Goal: Task Accomplishment & Management: Use online tool/utility

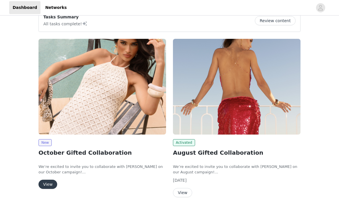
click at [49, 181] on button "View" at bounding box center [47, 183] width 19 height 9
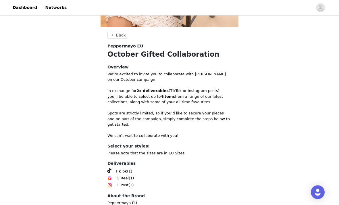
scroll to position [154, 0]
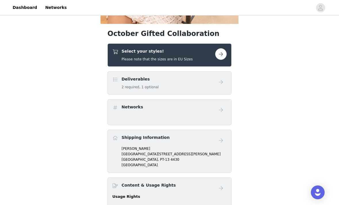
scroll to position [146, 0]
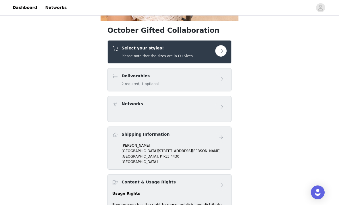
click at [216, 51] on button "button" at bounding box center [220, 50] width 11 height 11
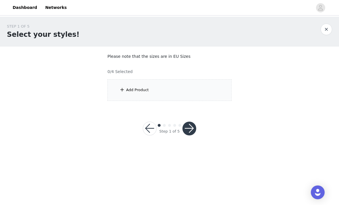
click at [216, 86] on div "Add Product" at bounding box center [169, 90] width 124 height 22
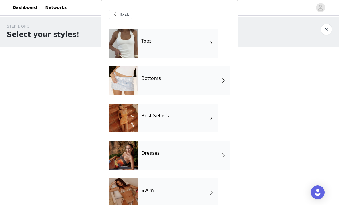
click at [201, 114] on div "Best Sellers" at bounding box center [178, 117] width 80 height 29
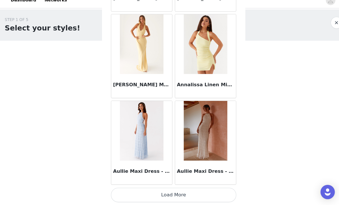
click at [191, 188] on button "Load More" at bounding box center [169, 195] width 121 height 14
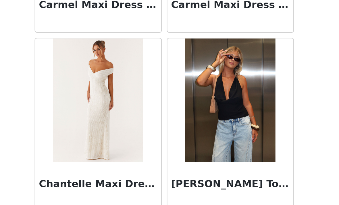
scroll to position [1329, 0]
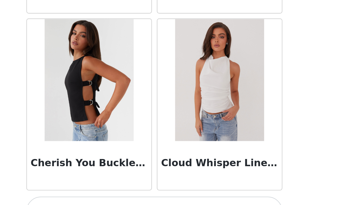
click at [109, 188] on button "Load More" at bounding box center [169, 195] width 121 height 14
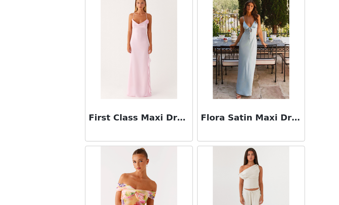
scroll to position [2108, 0]
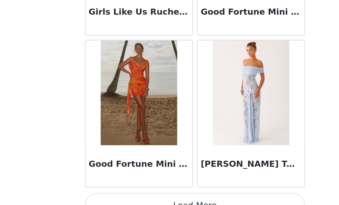
click at [139, 188] on button "Load More" at bounding box center [169, 195] width 121 height 14
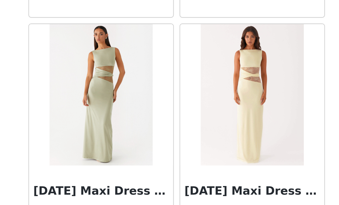
scroll to position [3169, 0]
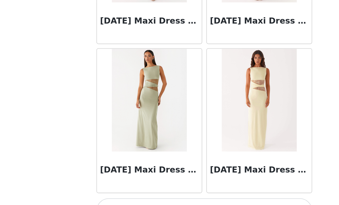
click at [149, 189] on button "Load More" at bounding box center [169, 196] width 121 height 14
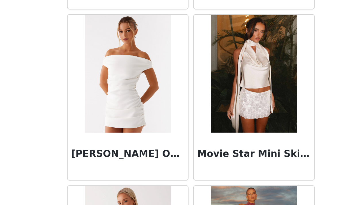
scroll to position [3847, 0]
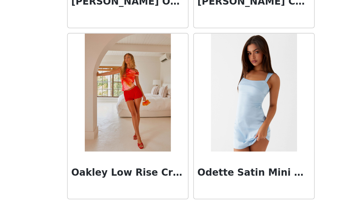
click at [133, 188] on button "Load More" at bounding box center [169, 195] width 121 height 14
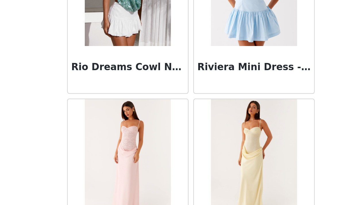
scroll to position [4751, 0]
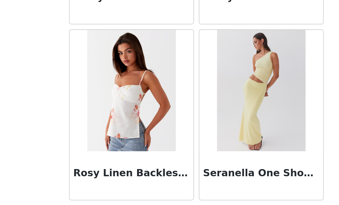
click at [133, 188] on button "Load More" at bounding box center [169, 195] width 121 height 14
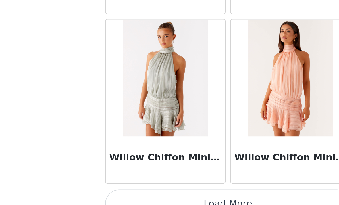
scroll to position [0, 0]
click at [124, 188] on button "Load More" at bounding box center [169, 195] width 121 height 14
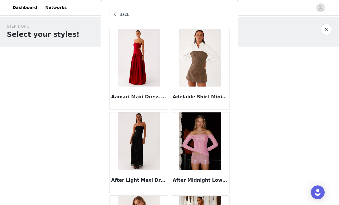
click at [121, 13] on span "Back" at bounding box center [124, 14] width 10 height 6
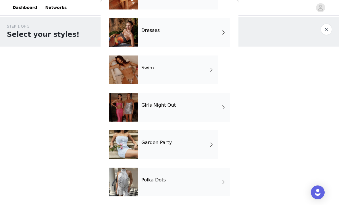
scroll to position [123, 0]
click at [195, 32] on div "Dresses" at bounding box center [184, 32] width 92 height 29
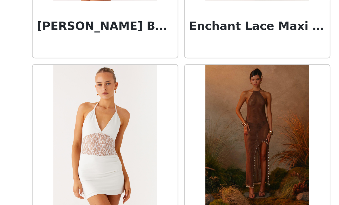
scroll to position [674, 0]
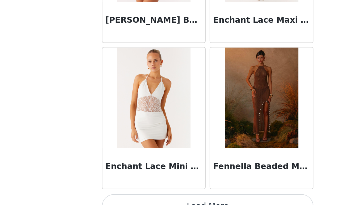
click at [126, 188] on button "Load More" at bounding box center [169, 195] width 121 height 14
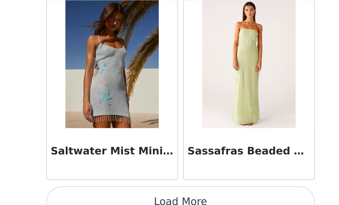
scroll to position [0, 0]
click at [113, 188] on button "Load More" at bounding box center [169, 195] width 121 height 14
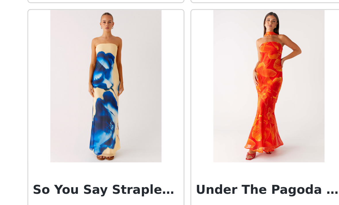
scroll to position [2338, 0]
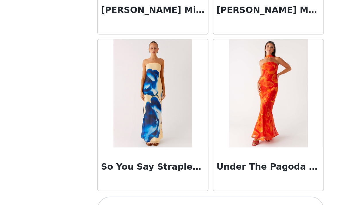
click at [150, 188] on button "Load More" at bounding box center [169, 195] width 121 height 14
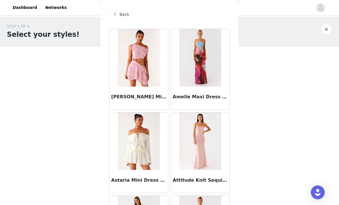
scroll to position [0, 0]
click at [119, 15] on div "Back" at bounding box center [120, 14] width 23 height 9
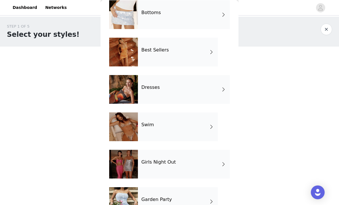
scroll to position [92, 0]
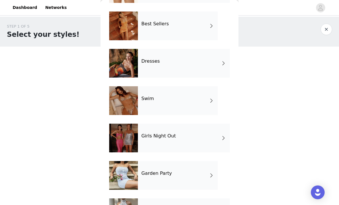
click at [203, 102] on div "Swim" at bounding box center [178, 100] width 80 height 29
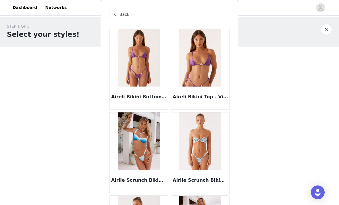
scroll to position [0, 0]
click at [121, 15] on span "Back" at bounding box center [124, 14] width 10 height 6
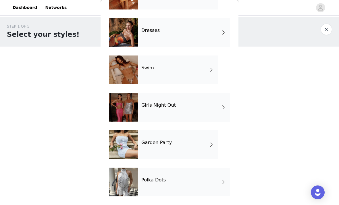
scroll to position [123, 0]
click at [208, 113] on div "Girls Night Out" at bounding box center [184, 107] width 92 height 29
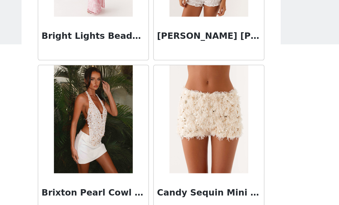
scroll to position [638, 0]
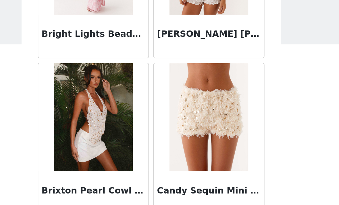
click at [179, 72] on img at bounding box center [200, 85] width 42 height 57
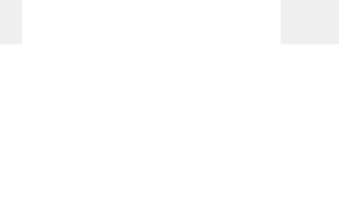
scroll to position [0, 0]
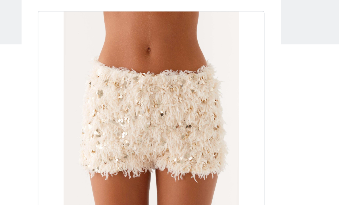
click at [143, 54] on div "Back Candy Sequin Mini Shorts - White Color Select color Size Select size Peppe…" at bounding box center [169, 102] width 138 height 205
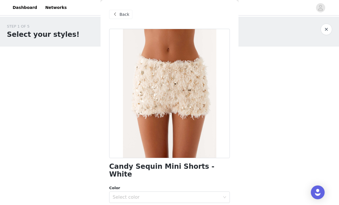
click at [124, 11] on div "Back" at bounding box center [120, 14] width 23 height 9
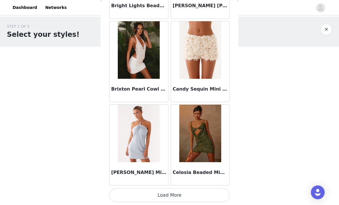
scroll to position [674, 0]
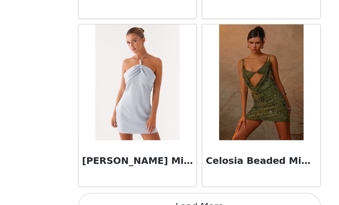
click at [139, 188] on button "Load More" at bounding box center [169, 195] width 121 height 14
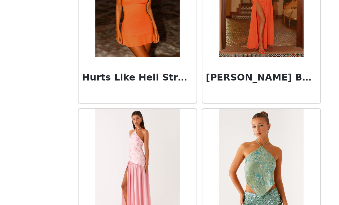
scroll to position [1428, 0]
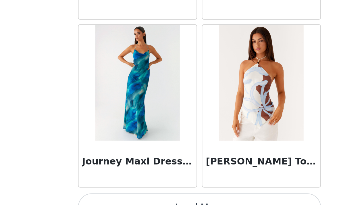
click at [147, 188] on button "Load More" at bounding box center [169, 195] width 121 height 14
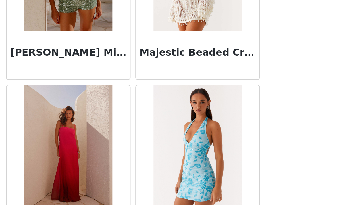
scroll to position [2338, 0]
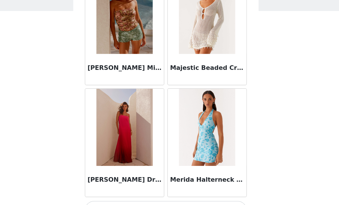
click at [135, 188] on button "Load More" at bounding box center [169, 195] width 121 height 14
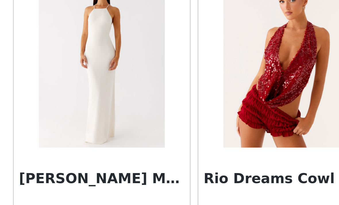
scroll to position [3171, 0]
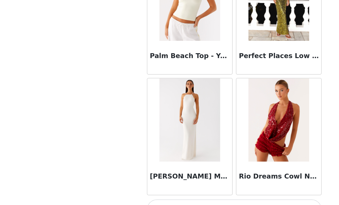
click at [196, 188] on button "Load More" at bounding box center [169, 195] width 121 height 14
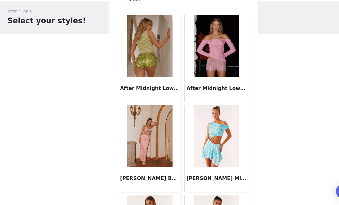
scroll to position [0, 0]
click at [128, 10] on div "Back" at bounding box center [120, 14] width 23 height 9
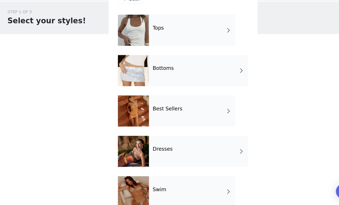
click at [125, 10] on div "Back" at bounding box center [120, 14] width 23 height 9
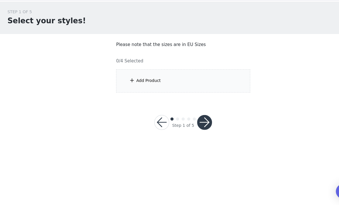
click at [187, 79] on div "Add Product" at bounding box center [169, 90] width 124 height 22
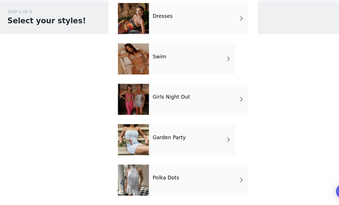
scroll to position [123, 0]
click at [195, 130] on div "Garden Party" at bounding box center [178, 144] width 80 height 29
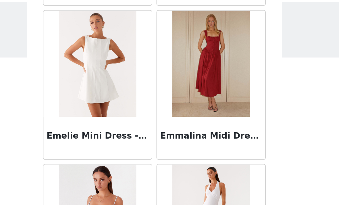
scroll to position [674, 0]
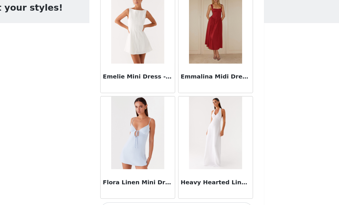
click at [164, 188] on button "Load More" at bounding box center [169, 195] width 121 height 14
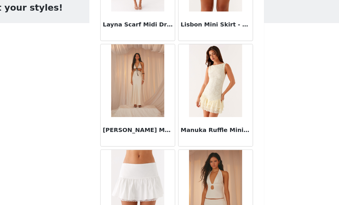
scroll to position [983, 0]
